Goal: Information Seeking & Learning: Learn about a topic

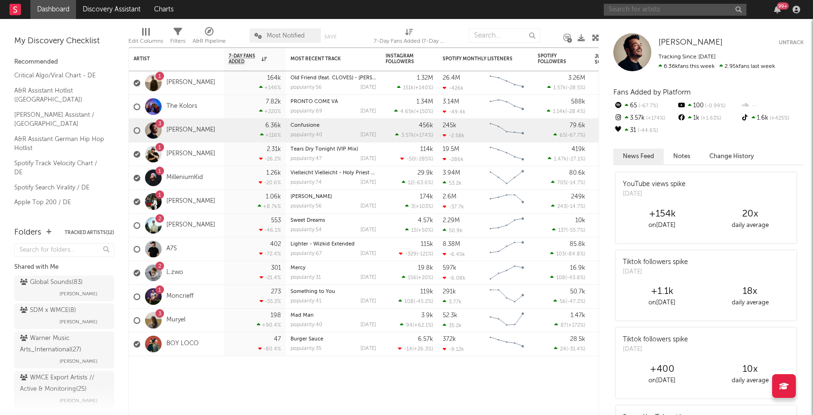
click at [627, 8] on input "text" at bounding box center [675, 10] width 143 height 12
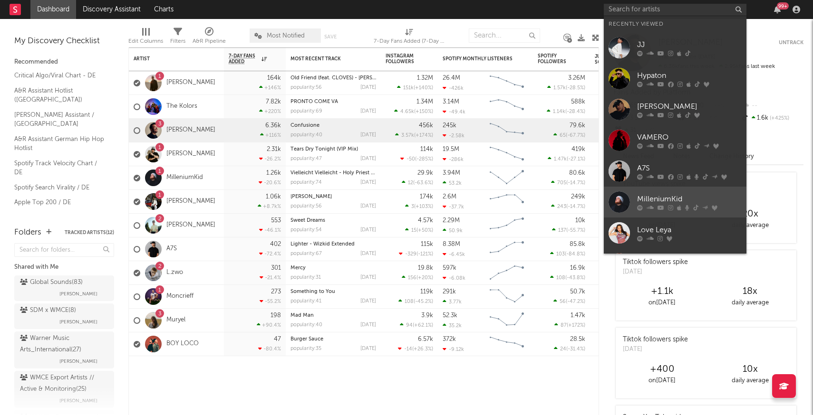
click at [618, 204] on div at bounding box center [618, 202] width 21 height 21
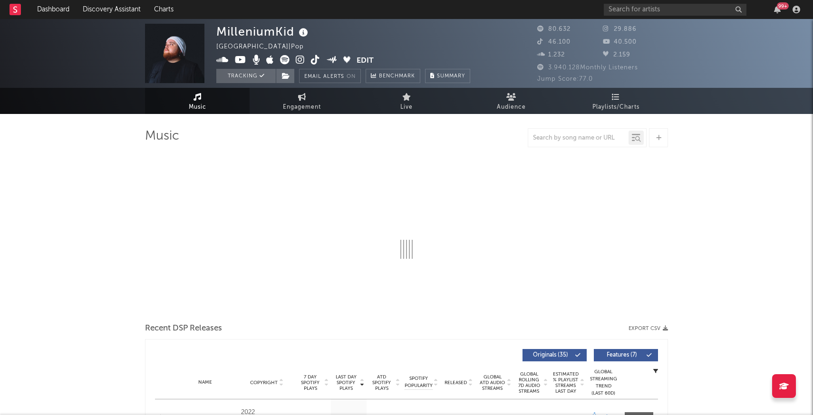
select select "6m"
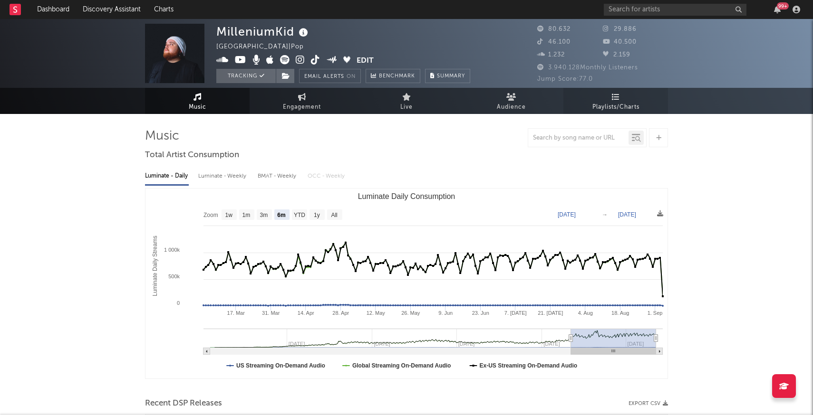
click at [612, 106] on span "Playlists/Charts" at bounding box center [615, 107] width 47 height 11
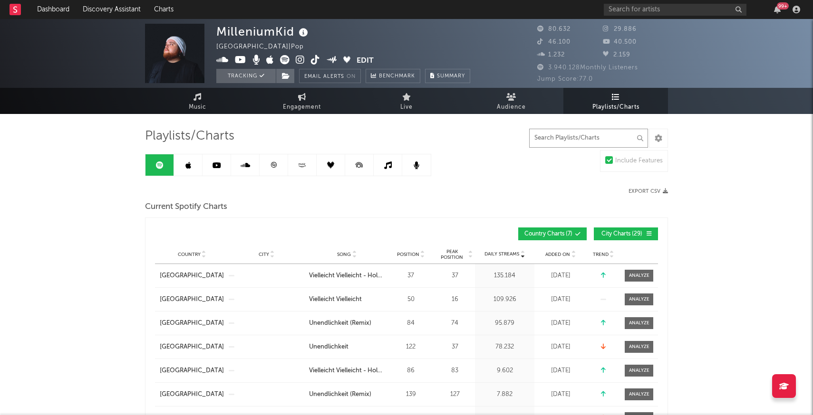
click at [570, 134] on input "text" at bounding box center [588, 138] width 119 height 19
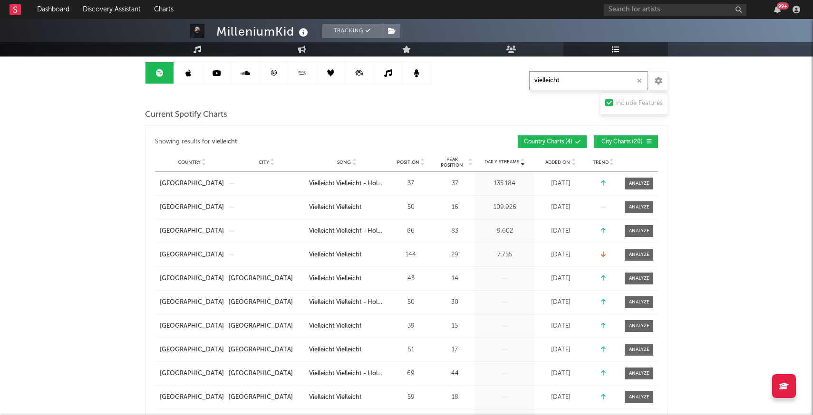
scroll to position [93, 0]
type input "vielleicht"
click at [605, 144] on button "City Charts ( 20 )" at bounding box center [626, 141] width 64 height 13
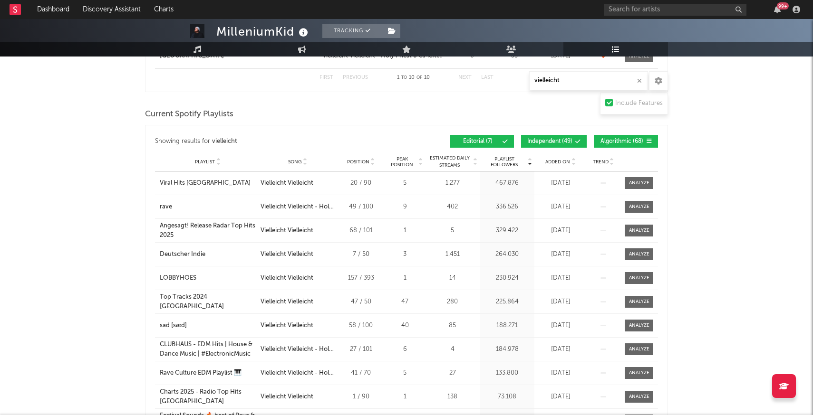
scroll to position [634, 0]
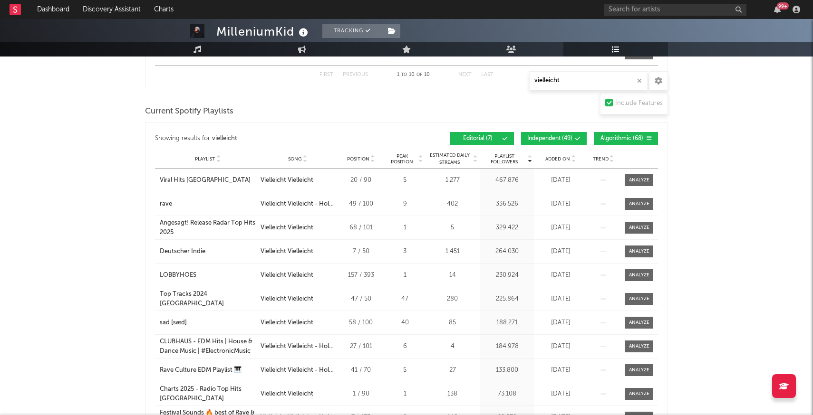
click at [630, 139] on span "Algorithmic ( 68 )" at bounding box center [622, 139] width 44 height 6
click at [557, 132] on button "Independent ( 49 )" at bounding box center [554, 138] width 66 height 13
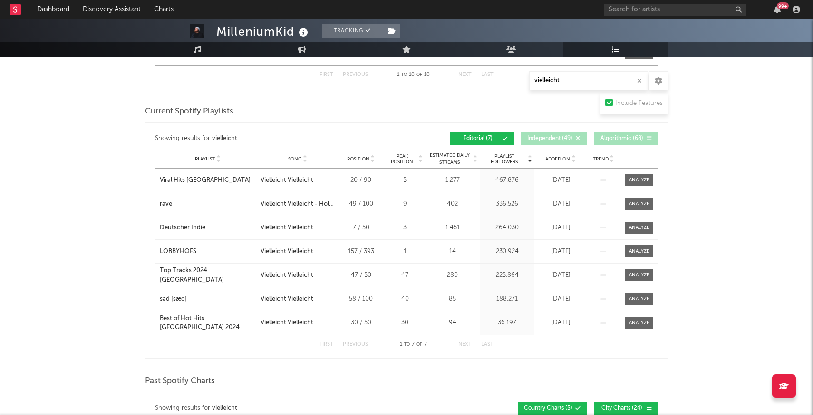
click at [562, 156] on span "Added On" at bounding box center [557, 159] width 25 height 6
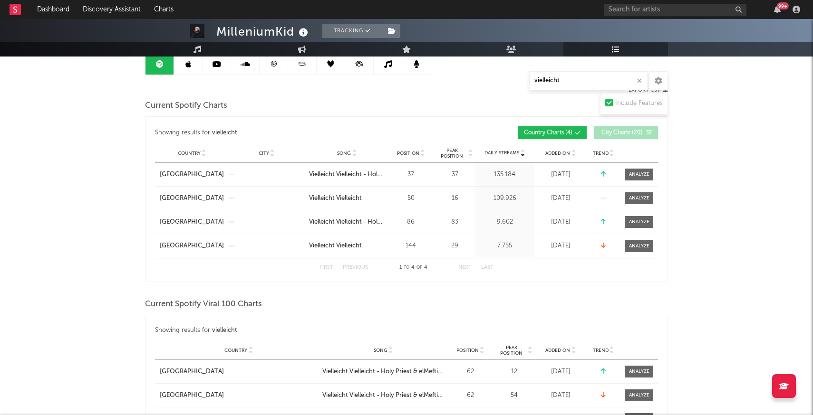
scroll to position [103, 0]
